Goal: Navigation & Orientation: Find specific page/section

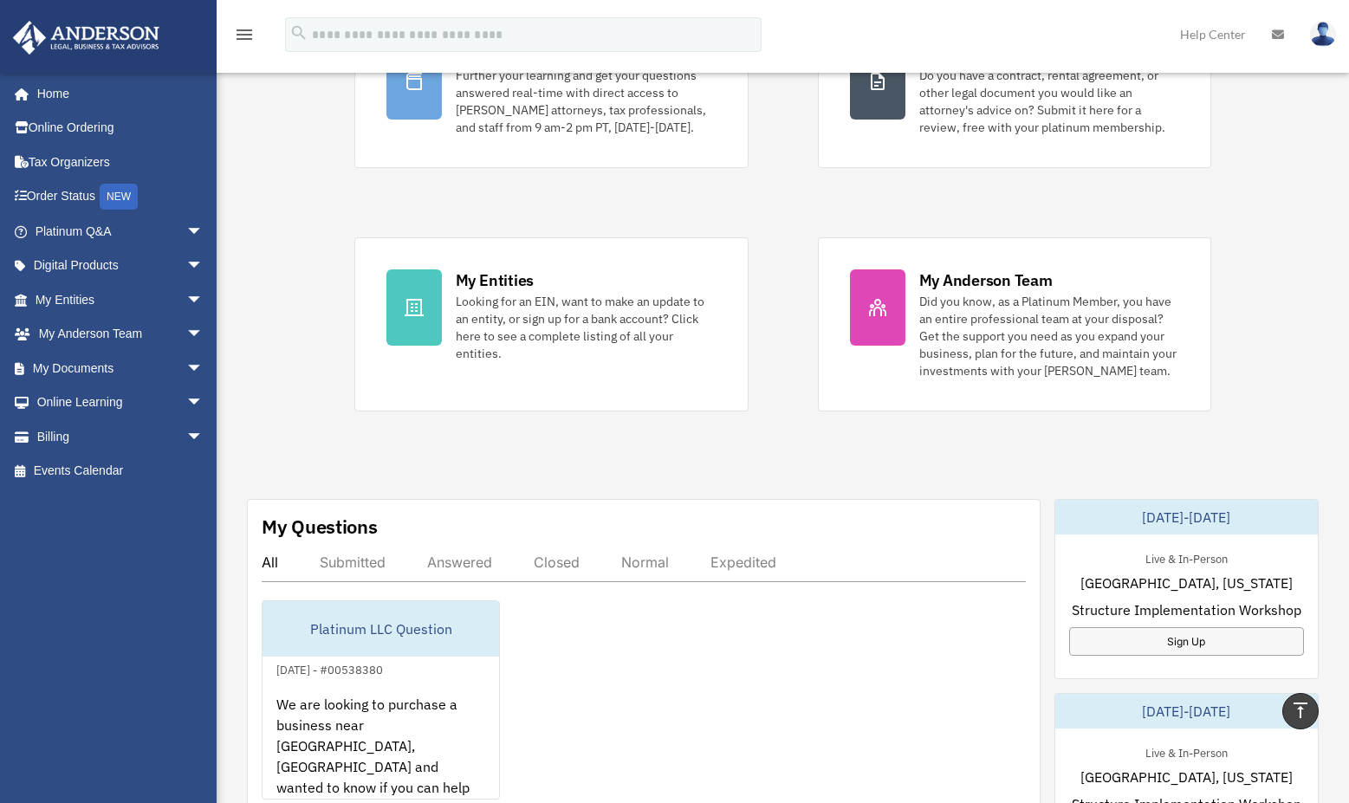
scroll to position [211, 0]
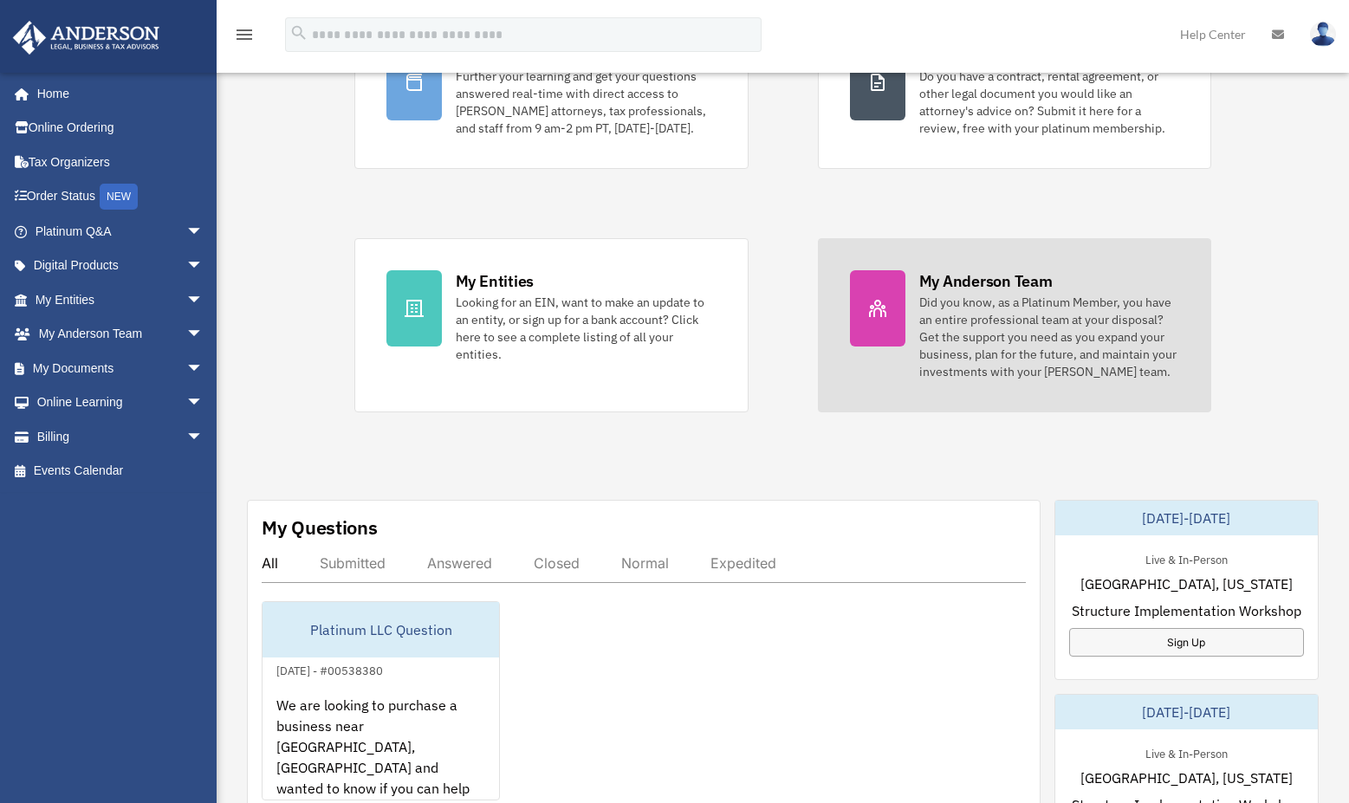
click at [921, 332] on div "Did you know, as a Platinum Member, you have an entire professional team at you…" at bounding box center [1050, 337] width 261 height 87
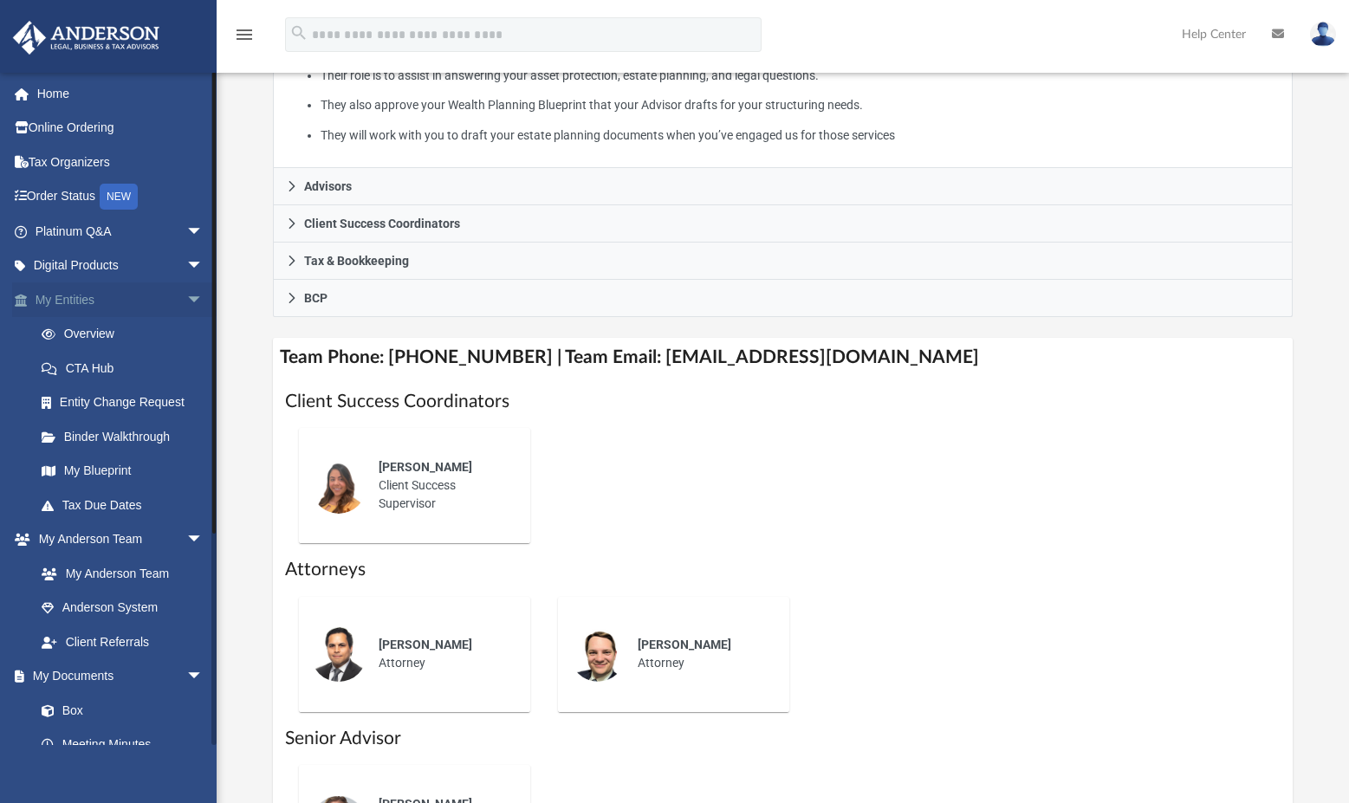
scroll to position [454, 0]
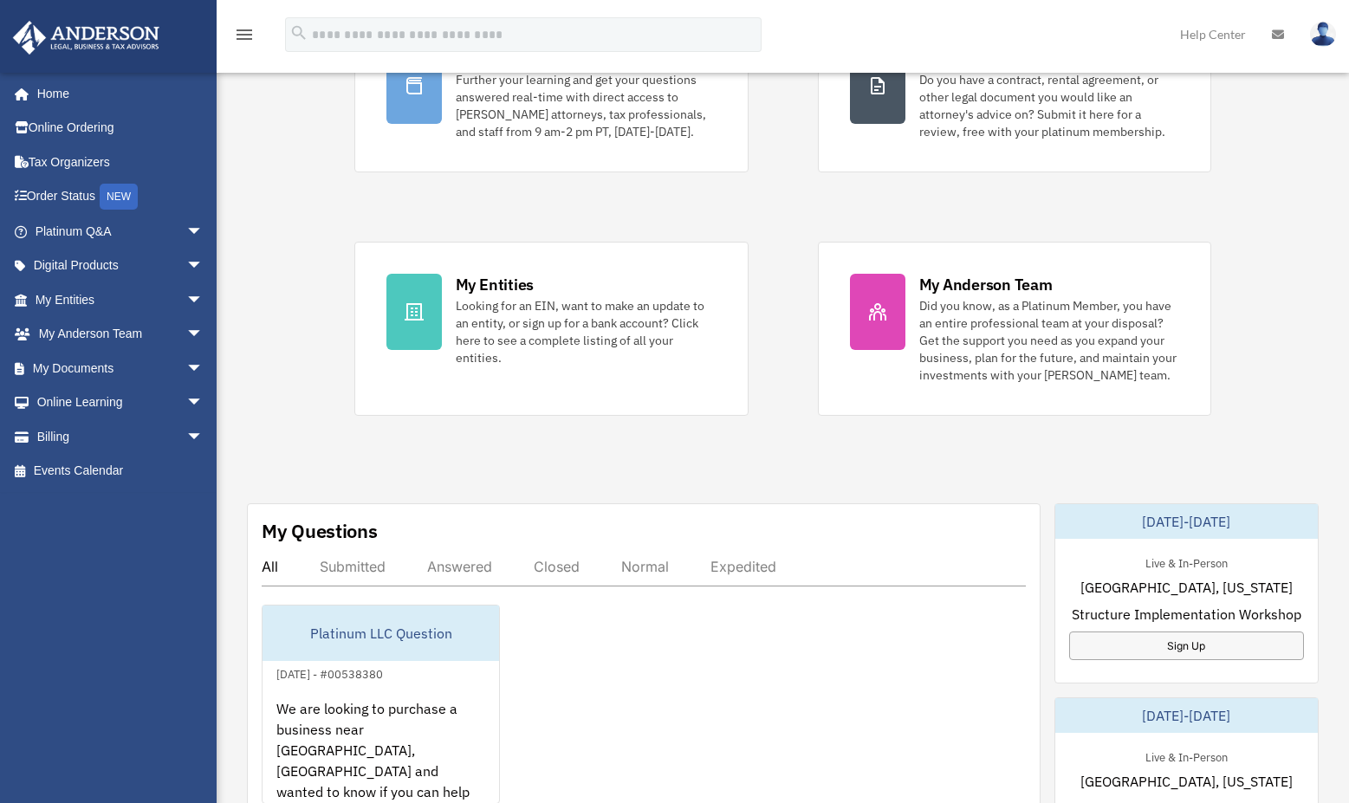
scroll to position [211, 0]
